Goal: Check status: Check status

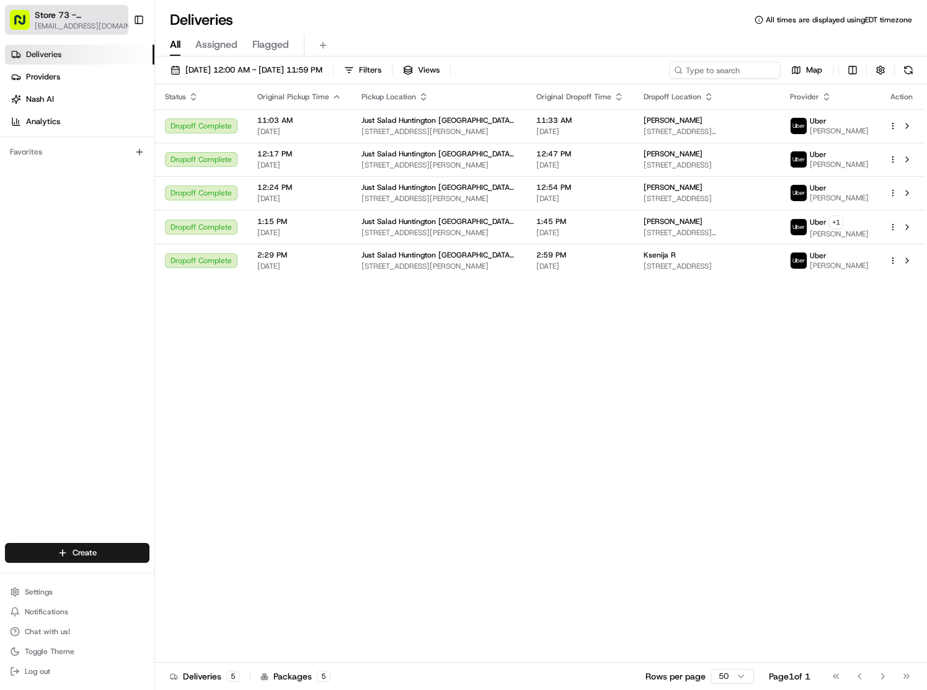
click at [61, 16] on span "Store 73 - [GEOGRAPHIC_DATA] ([GEOGRAPHIC_DATA]) (Just Salad)" at bounding box center [81, 15] width 92 height 12
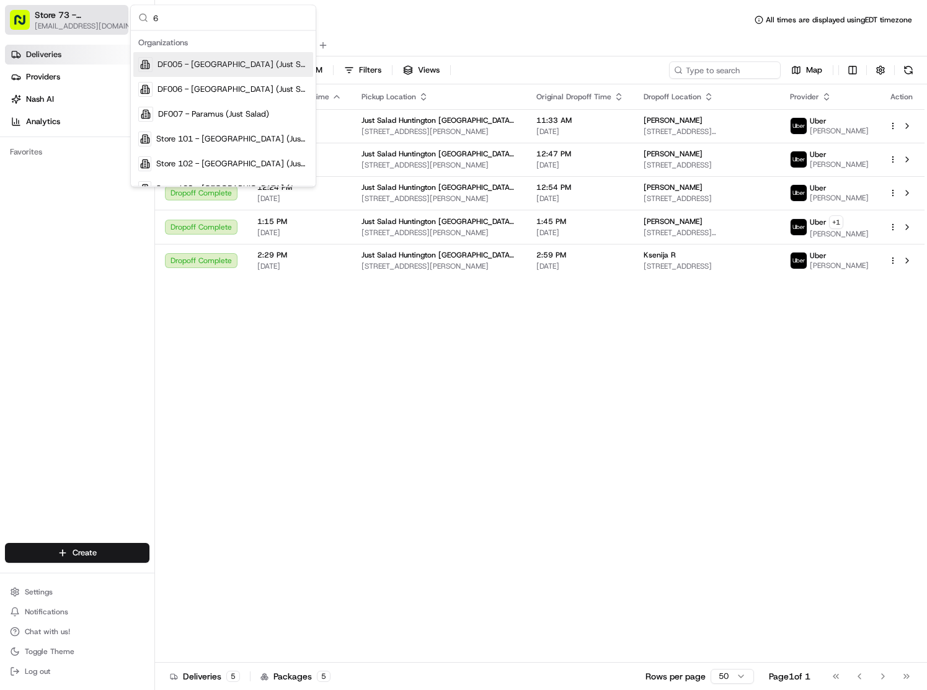
type input "65"
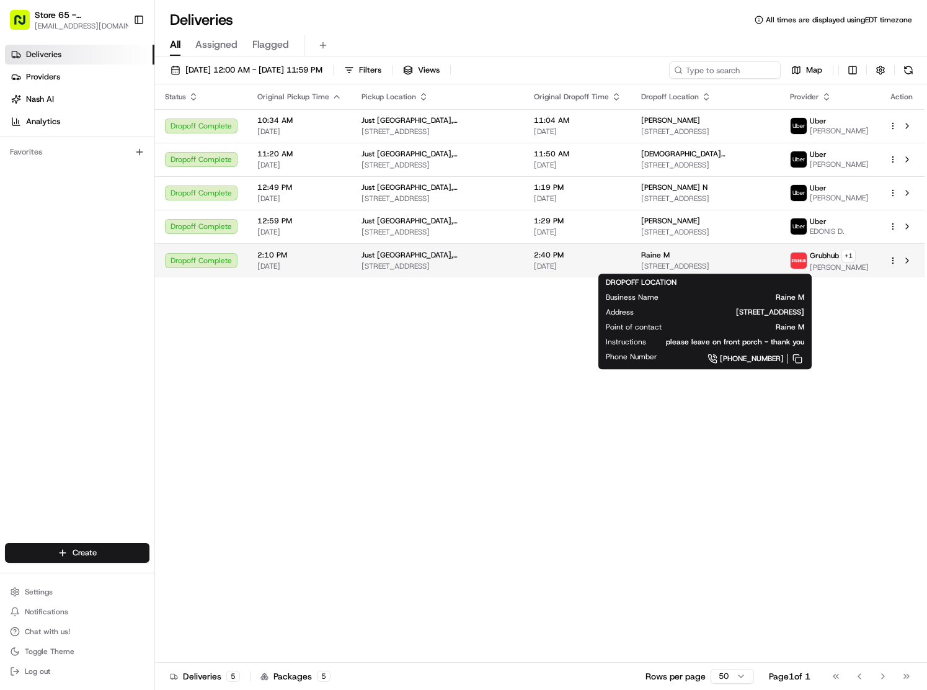
click at [669, 267] on span "[STREET_ADDRESS]" at bounding box center [705, 266] width 129 height 10
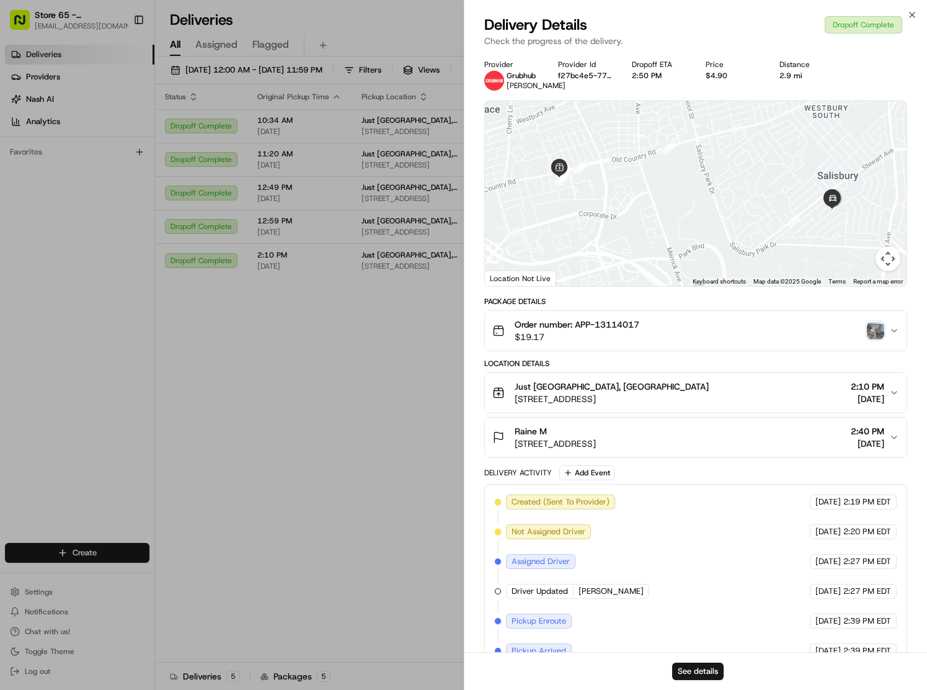
click at [875, 332] on img "button" at bounding box center [875, 330] width 17 height 17
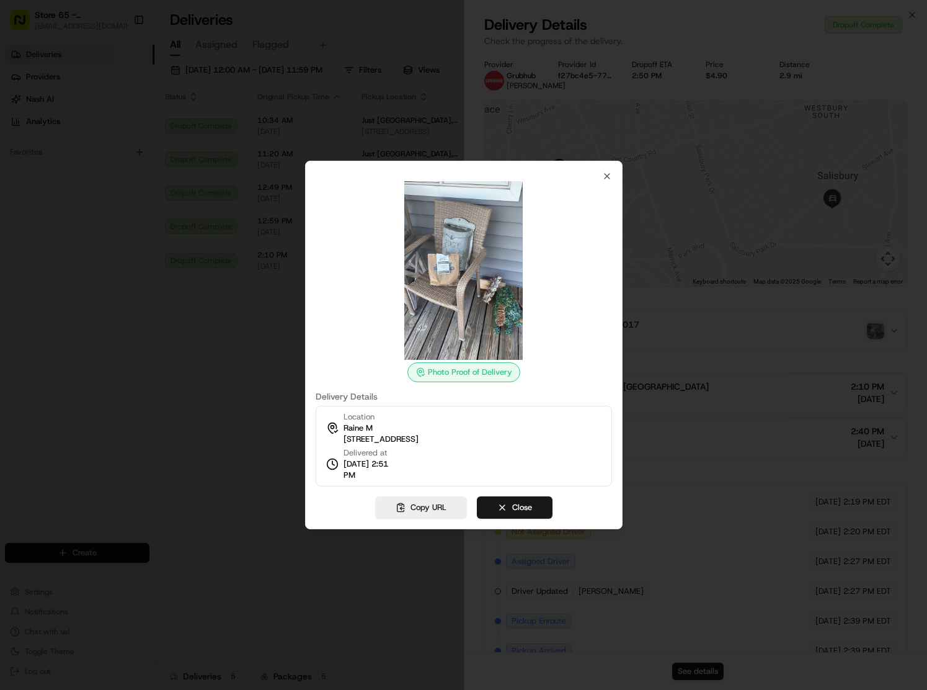
drag, startPoint x: 244, startPoint y: 357, endPoint x: 329, endPoint y: 36, distance: 331.9
click at [244, 357] on div at bounding box center [463, 345] width 927 height 690
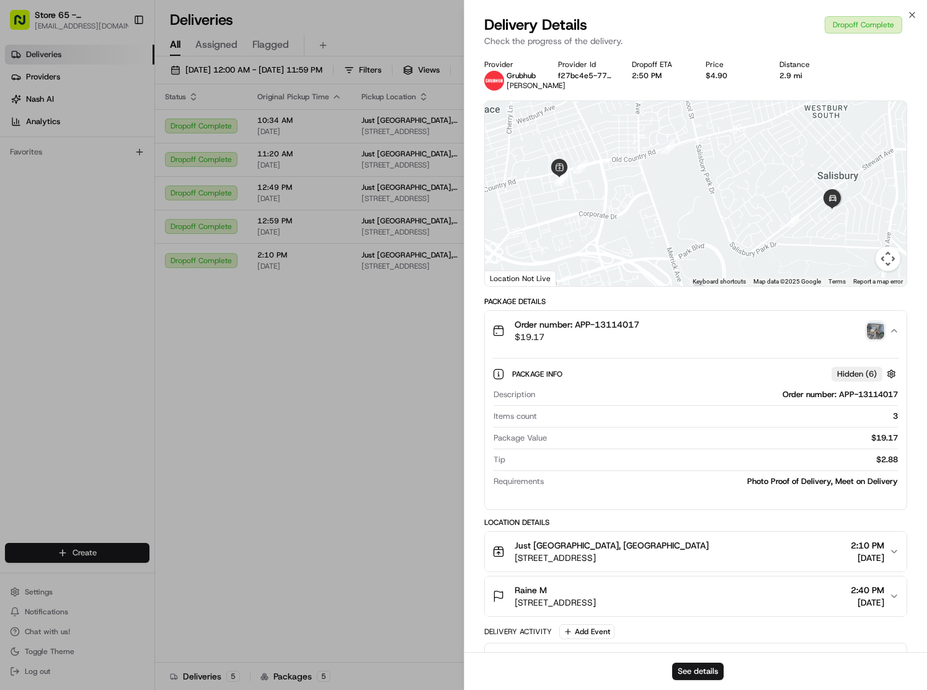
click at [873, 333] on img "button" at bounding box center [875, 330] width 17 height 17
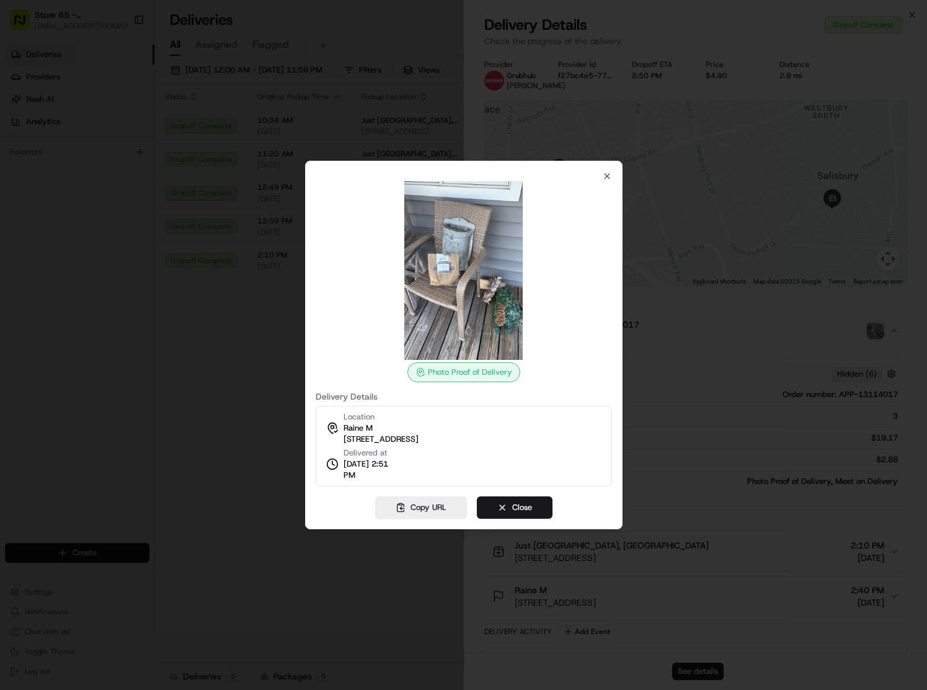
click at [176, 379] on div at bounding box center [463, 345] width 927 height 690
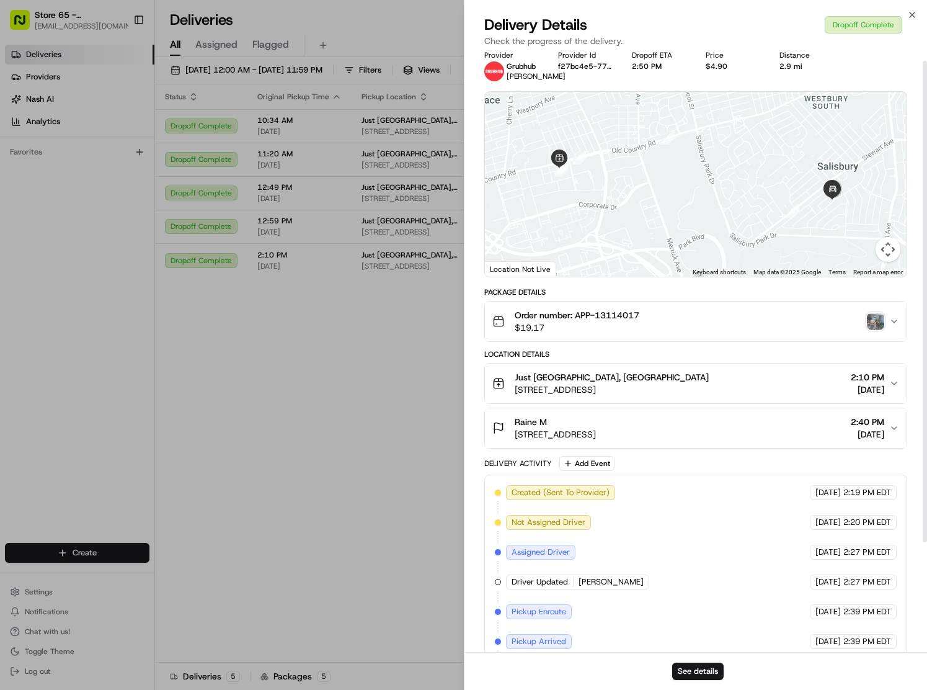
scroll to position [8, 0]
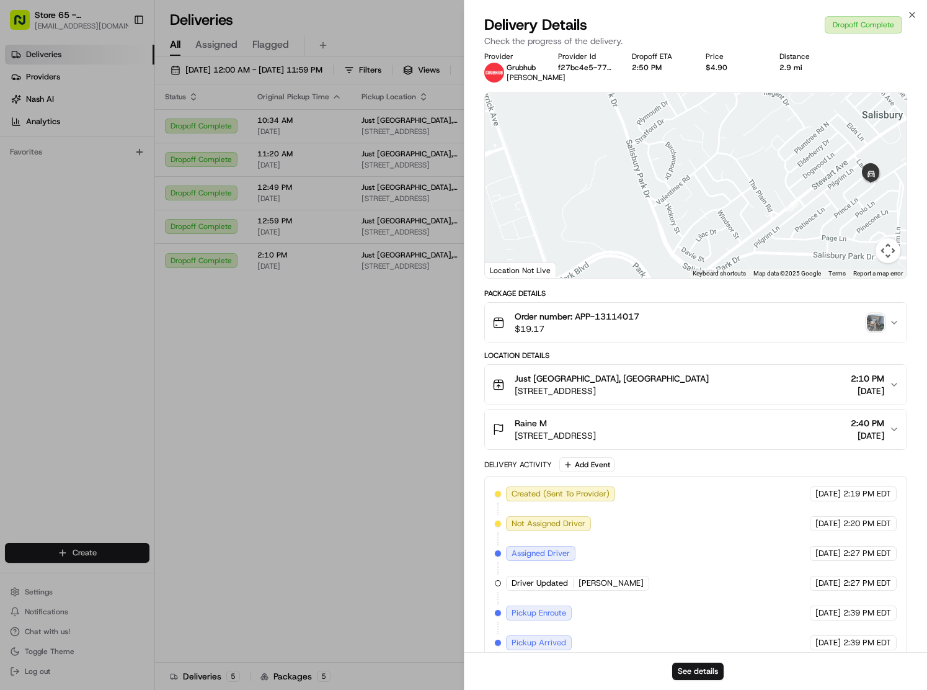
click at [876, 318] on img "button" at bounding box center [875, 322] width 17 height 17
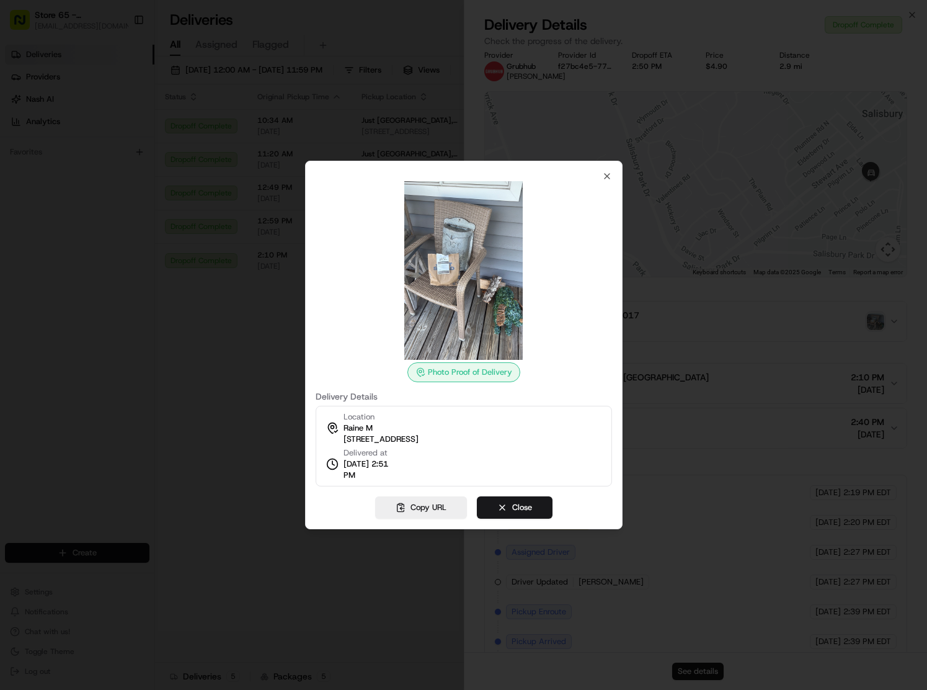
click at [187, 364] on div at bounding box center [463, 345] width 927 height 690
